Goal: Information Seeking & Learning: Learn about a topic

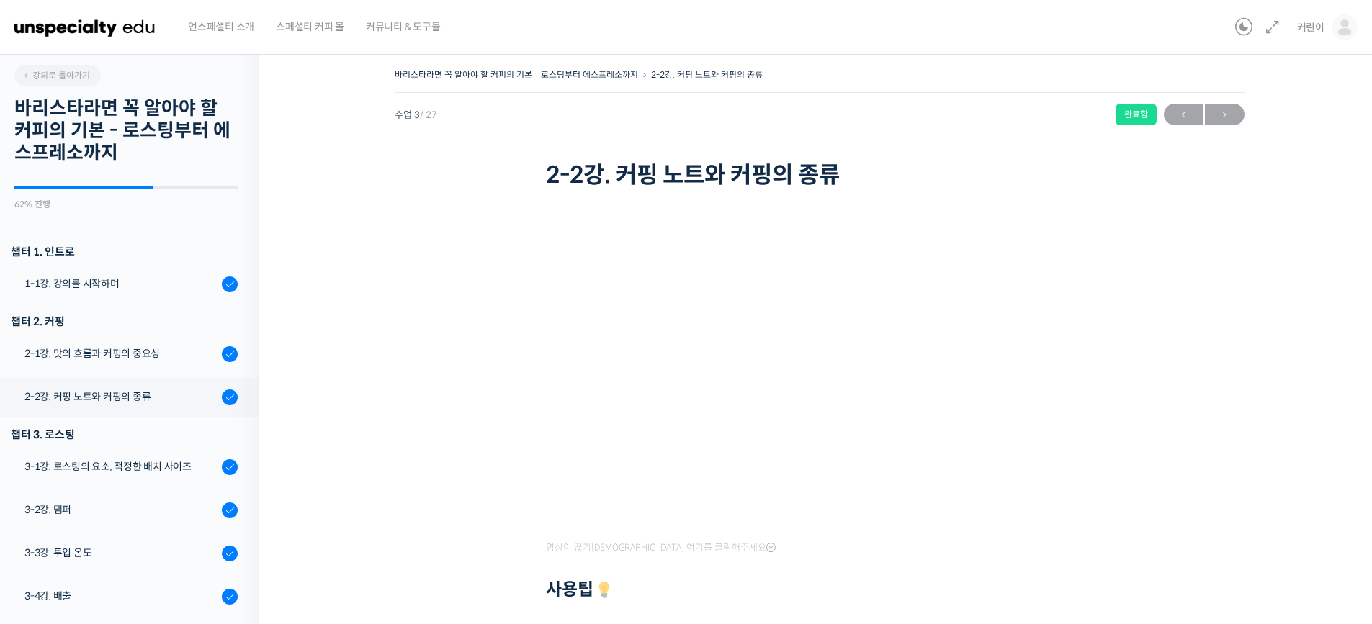
scroll to position [323, 0]
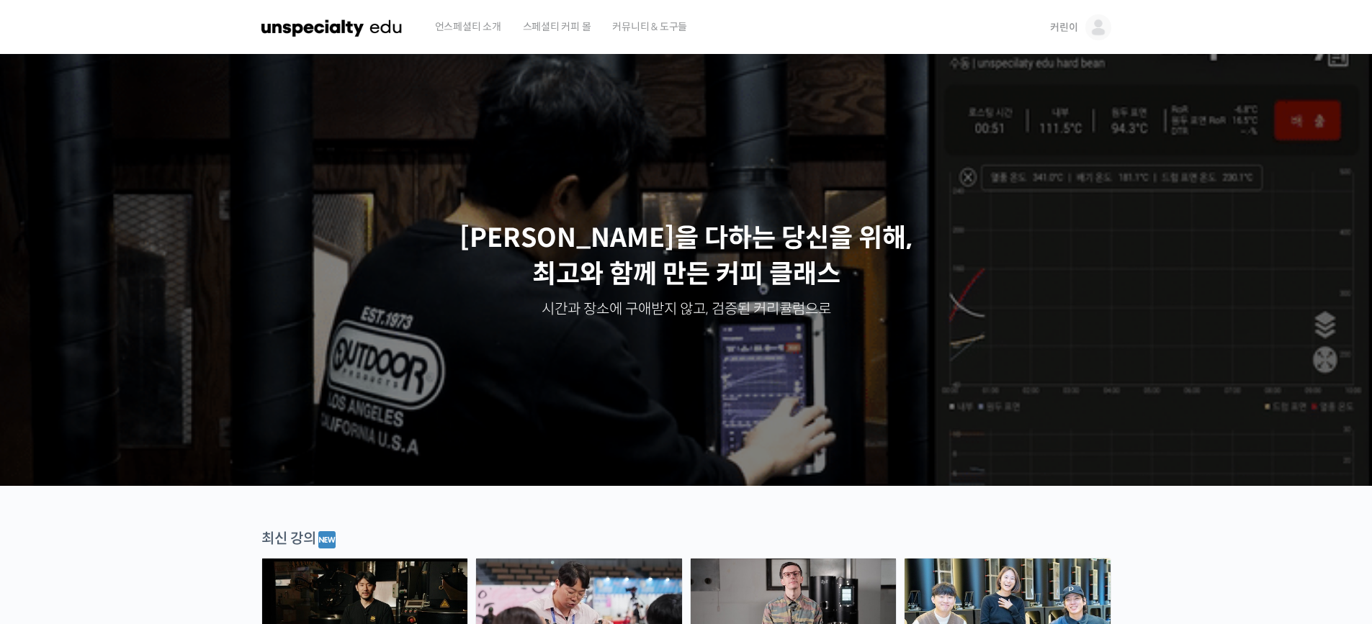
click at [1085, 26] on img at bounding box center [1098, 27] width 26 height 26
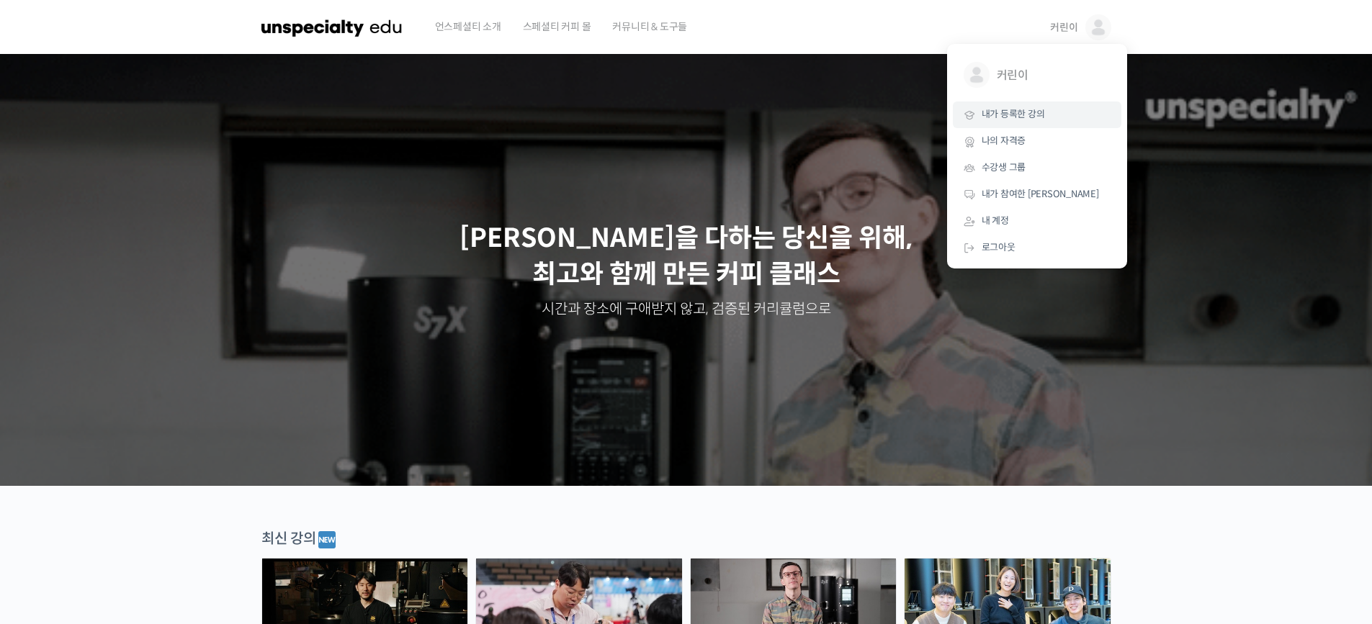
click at [1021, 125] on link "내가 등록한 강의" at bounding box center [1037, 115] width 168 height 27
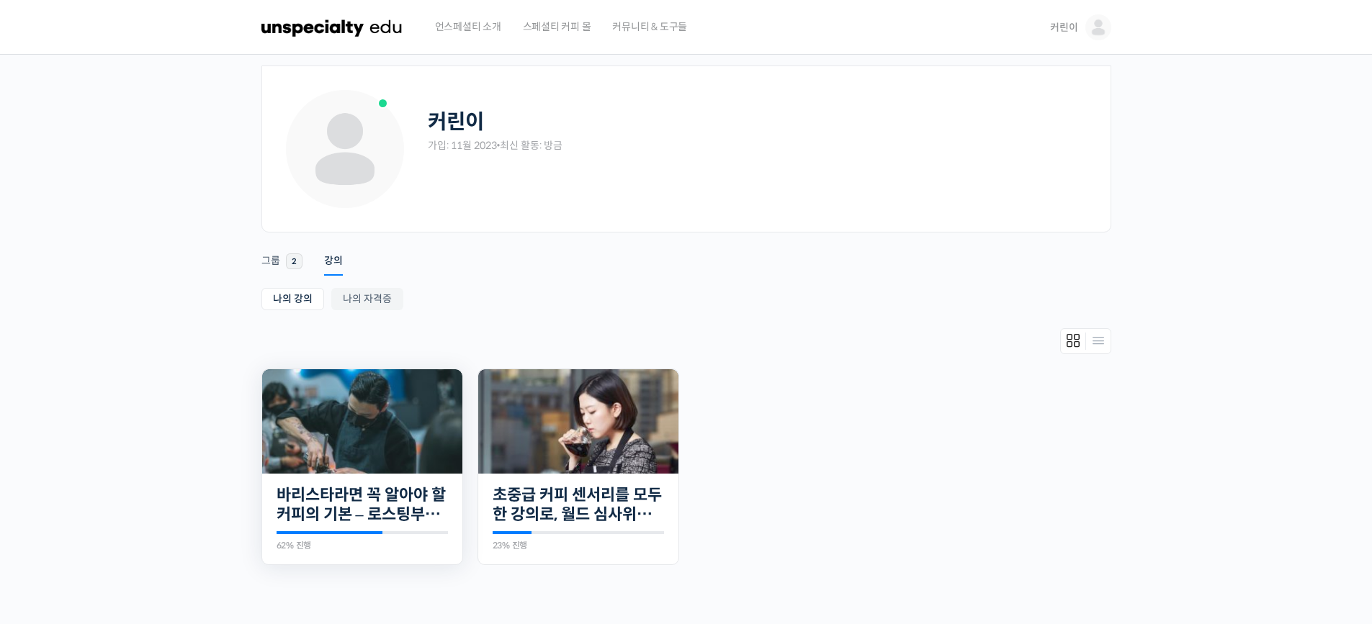
click at [369, 438] on img at bounding box center [362, 421] width 200 height 104
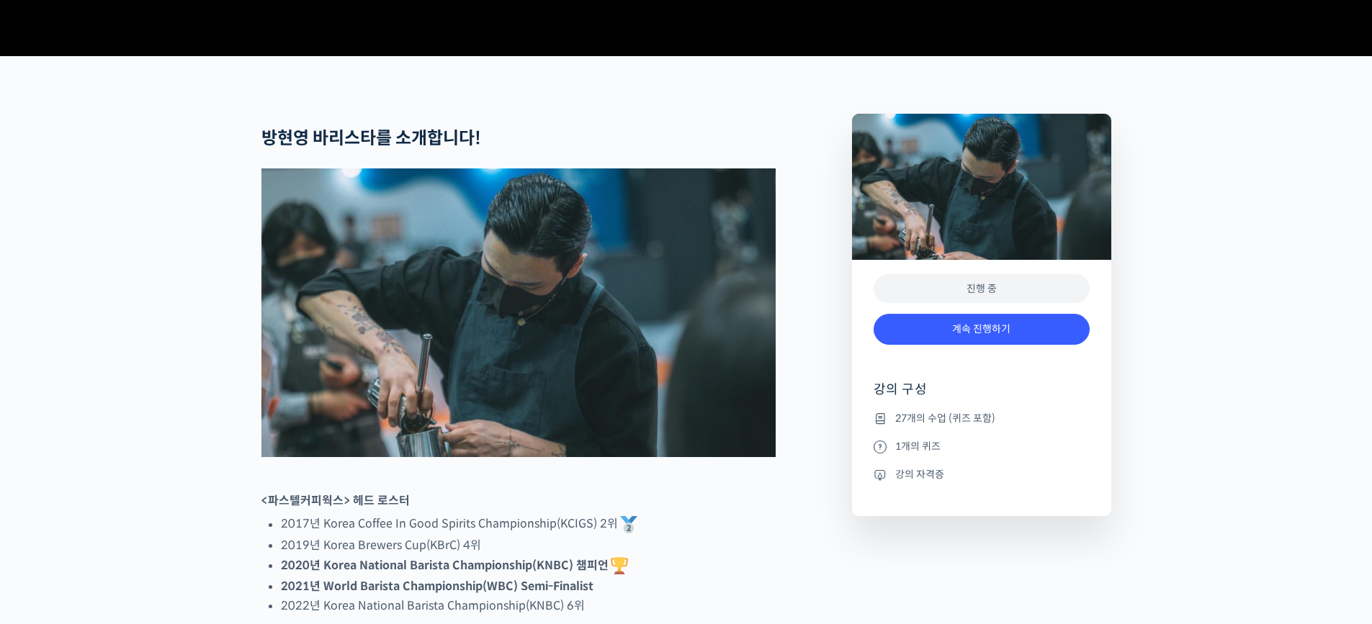
scroll to position [502, 0]
click at [1033, 303] on div "진행 중" at bounding box center [981, 289] width 216 height 30
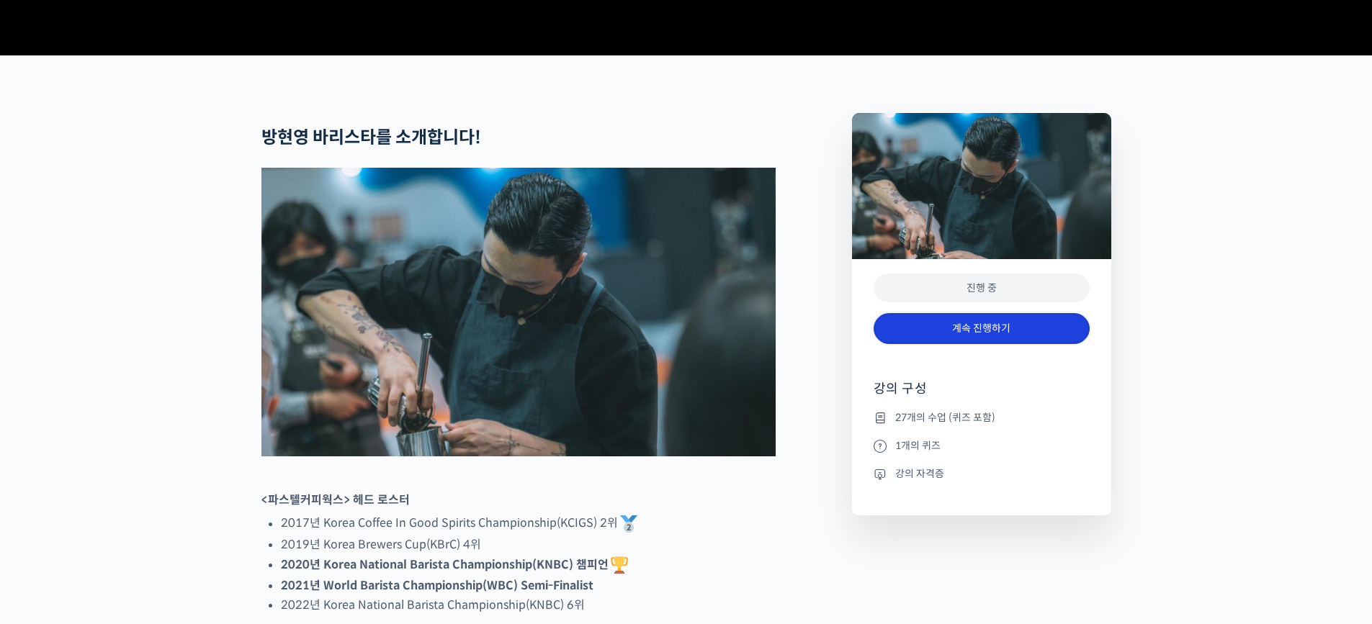
click at [994, 344] on link "계속 진행하기" at bounding box center [981, 328] width 216 height 31
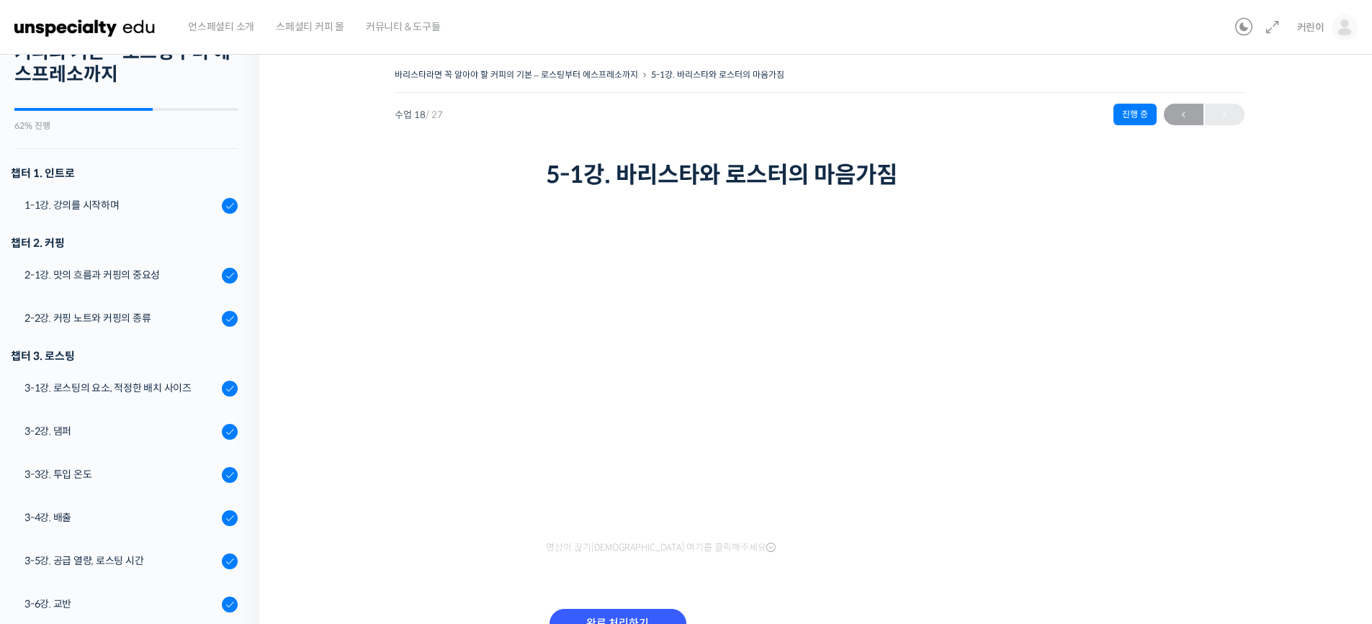
scroll to position [92, 0]
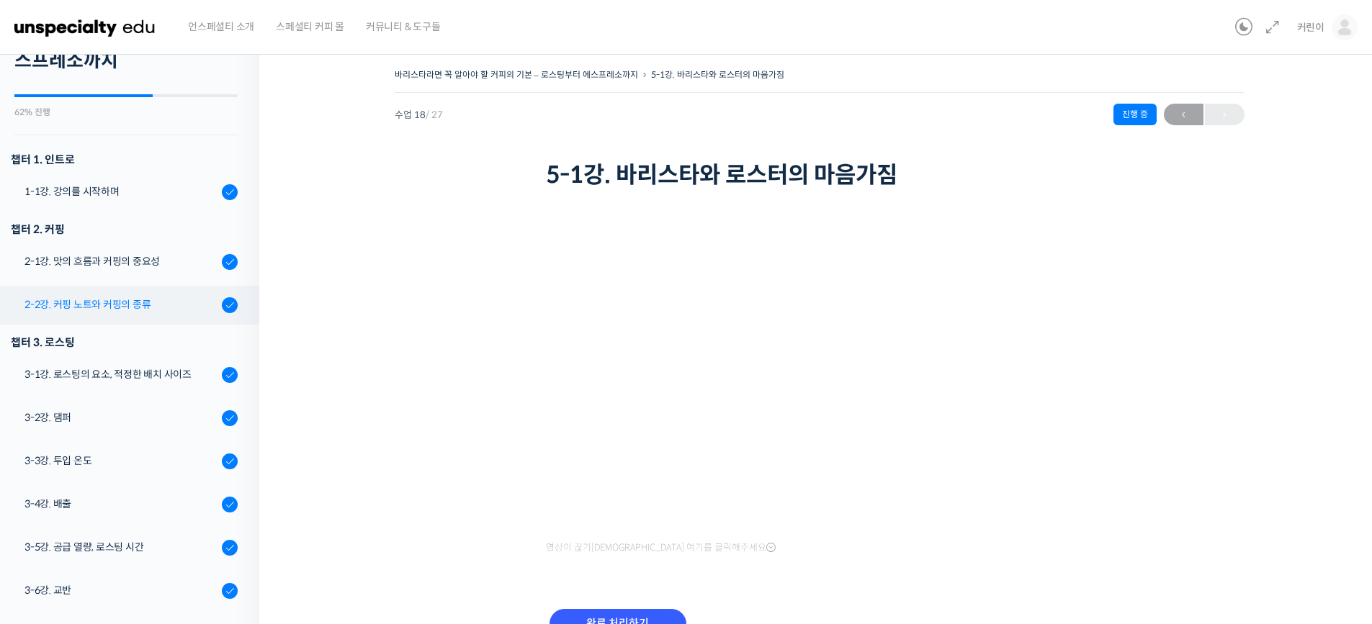
click at [128, 313] on link "2-2강. 커핑 노트와 커핑의 종류" at bounding box center [126, 305] width 266 height 39
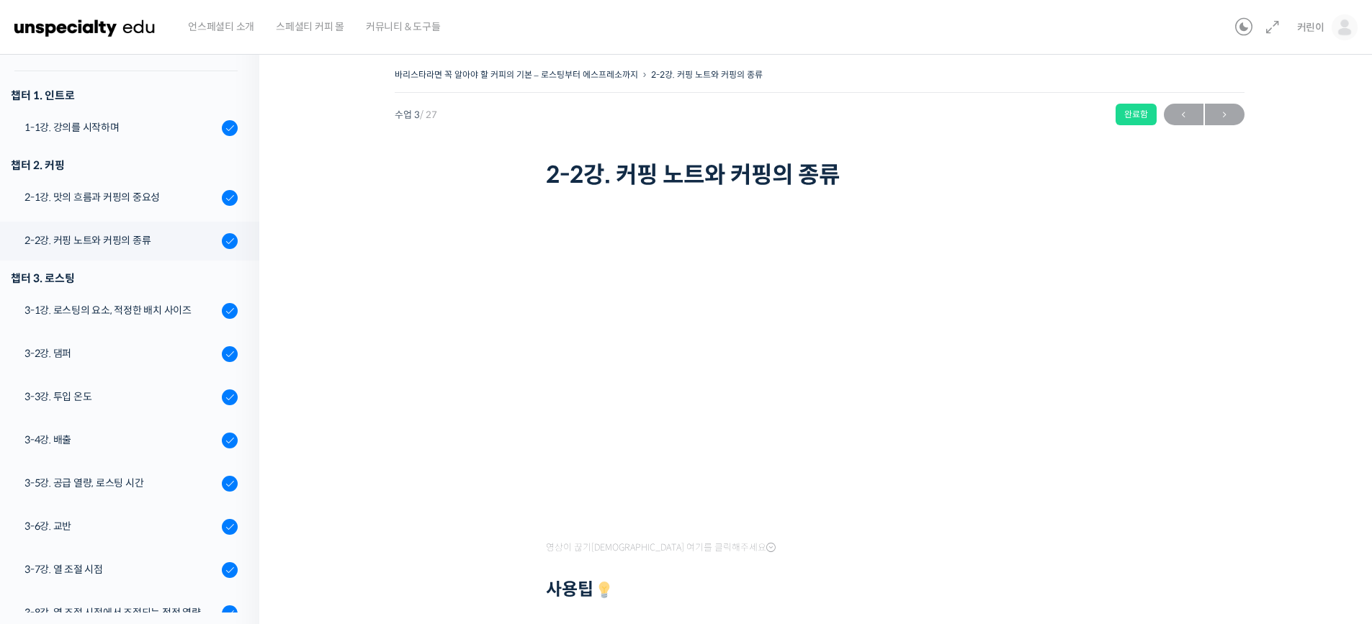
scroll to position [154, 0]
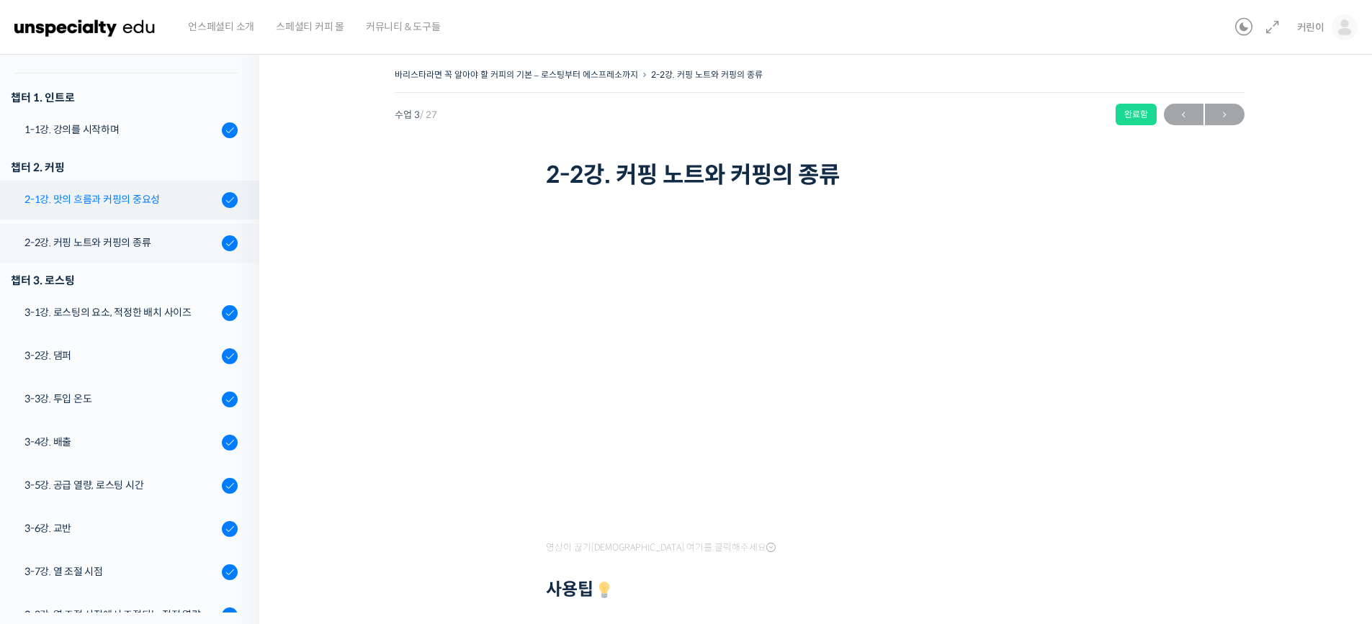
click at [111, 203] on div "2-1강. 맛의 흐름과 커핑의 중요성" at bounding box center [120, 200] width 193 height 16
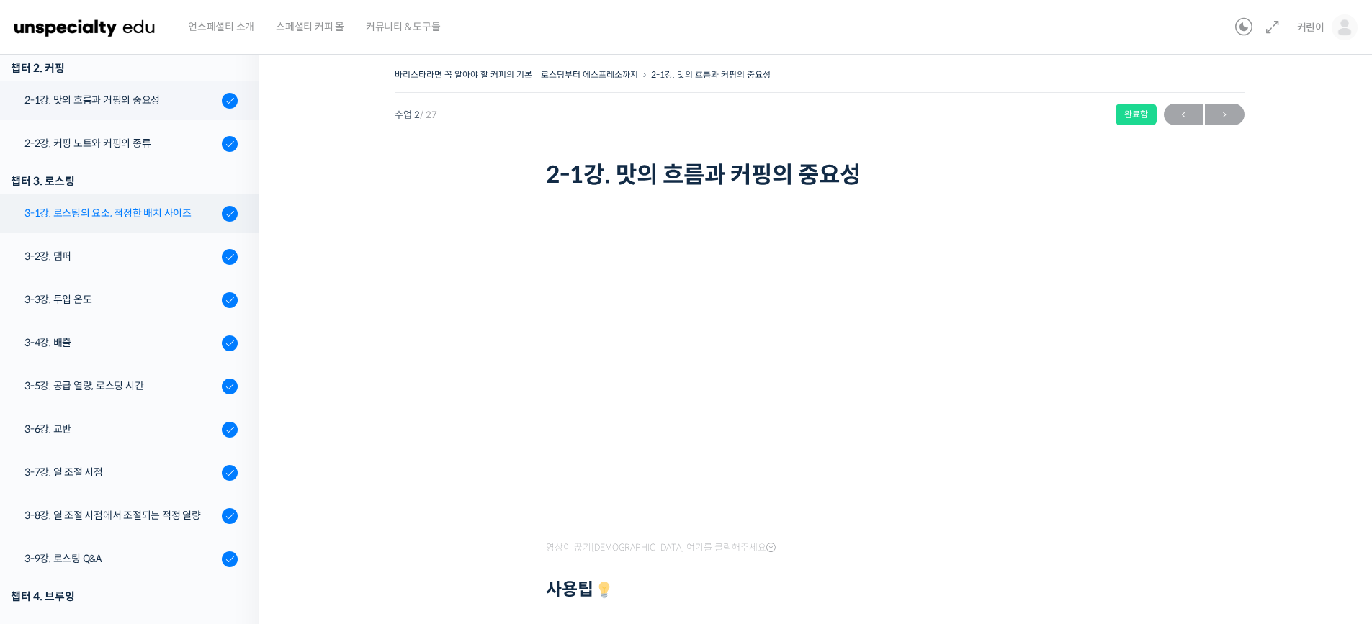
click at [144, 208] on div "3-1강. 로스팅의 요소, 적정한 배치 사이즈" at bounding box center [120, 213] width 193 height 16
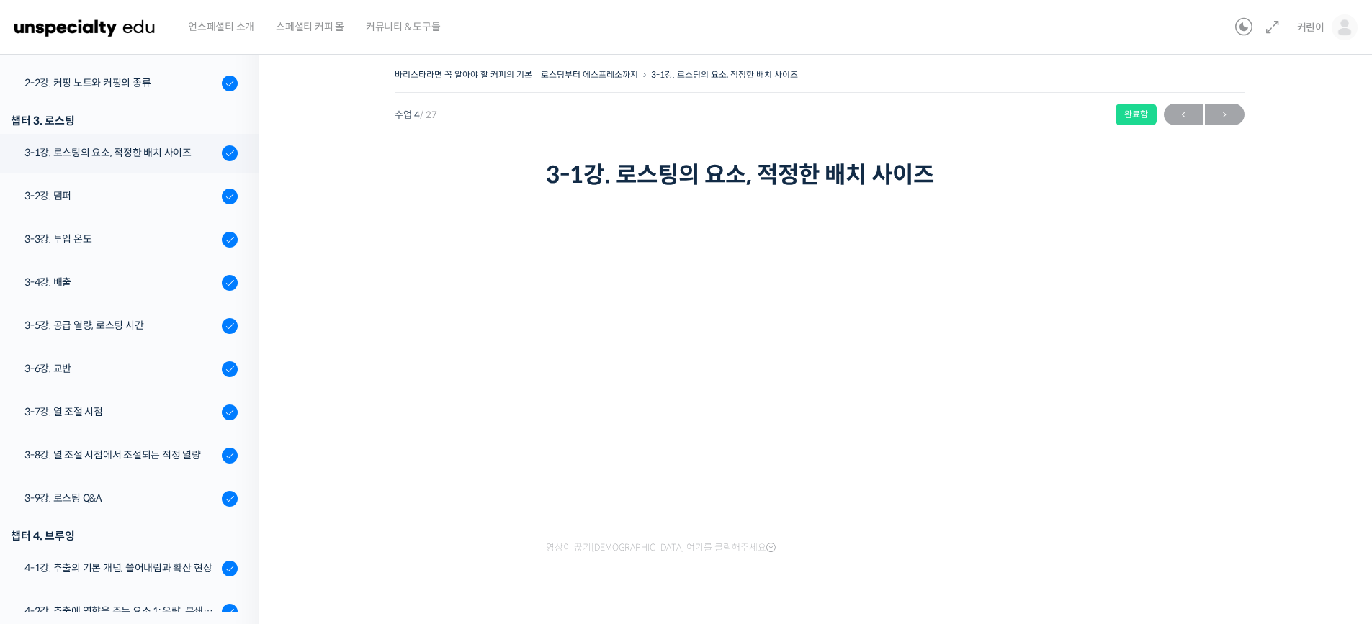
scroll to position [316, 0]
